Goal: Transaction & Acquisition: Purchase product/service

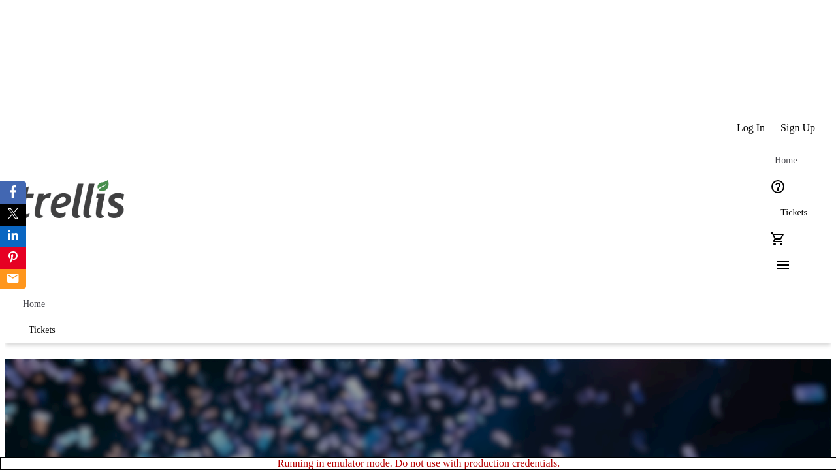
click at [781, 208] on span "Tickets" at bounding box center [794, 213] width 27 height 10
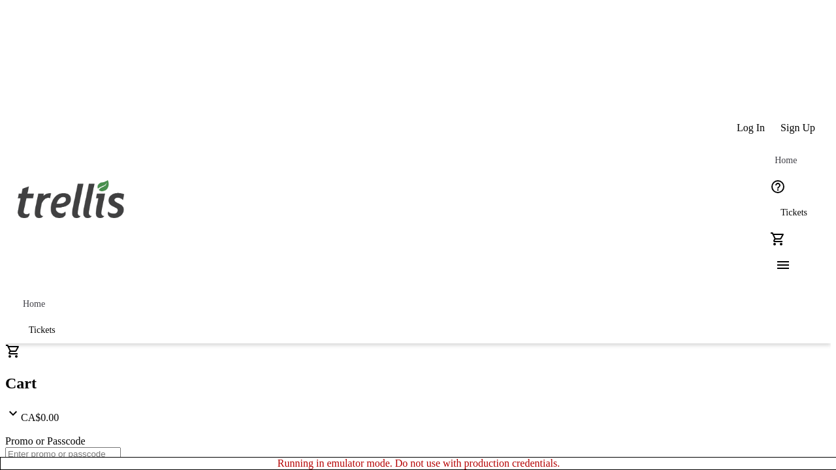
type input "1"
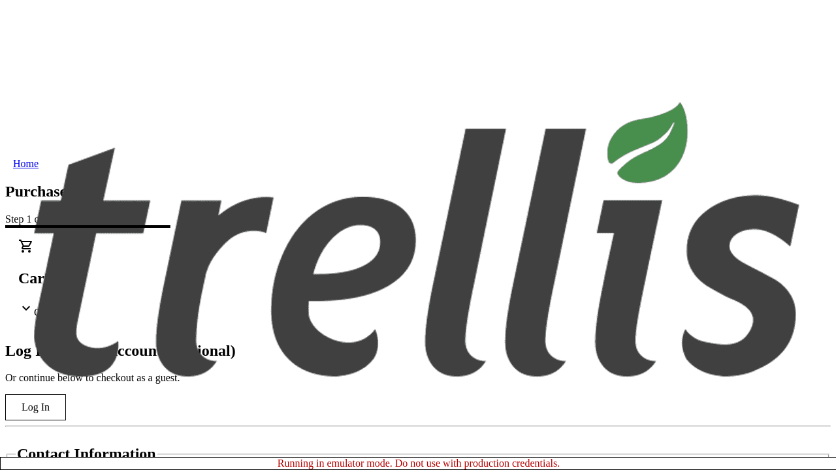
type input "[PERSON_NAME][EMAIL_ADDRESS][DOMAIN_NAME]"
type input "[PERSON_NAME]"
